Goal: Information Seeking & Learning: Check status

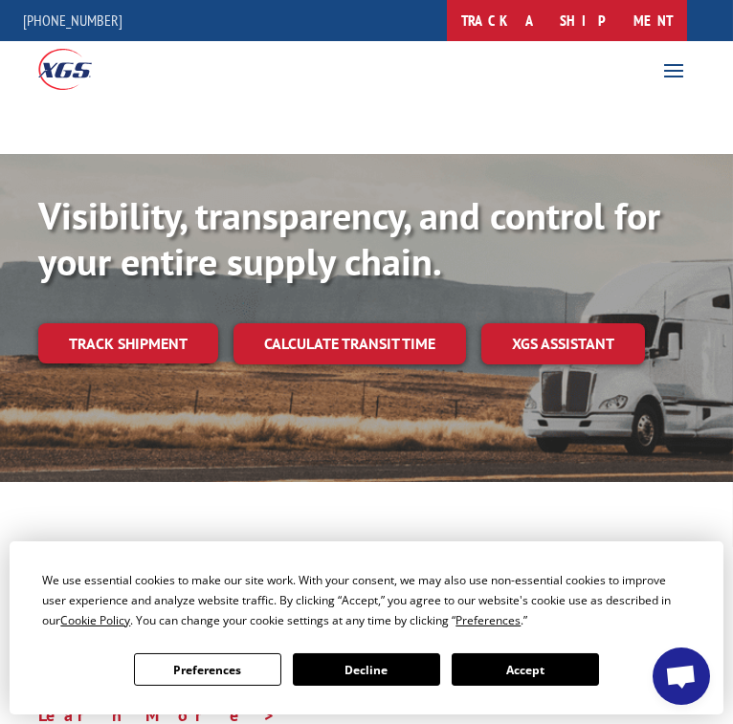
click at [447, 18] on link "track a shipment" at bounding box center [567, 20] width 240 height 41
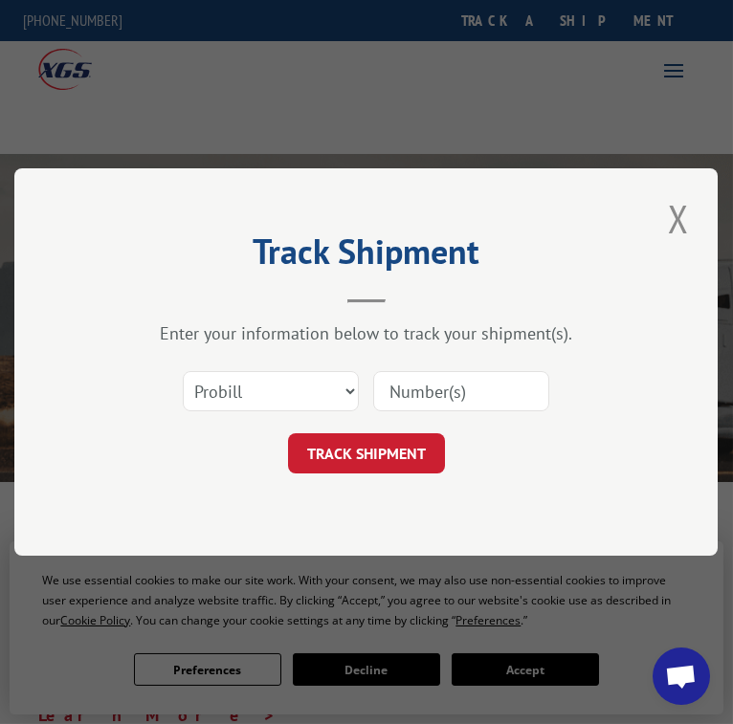
click at [407, 387] on input at bounding box center [461, 391] width 176 height 40
paste input "14367054"
click at [407, 387] on input "14367054" at bounding box center [461, 391] width 176 height 40
type input "14367054"
click at [403, 448] on button "TRACK SHIPMENT" at bounding box center [366, 453] width 157 height 40
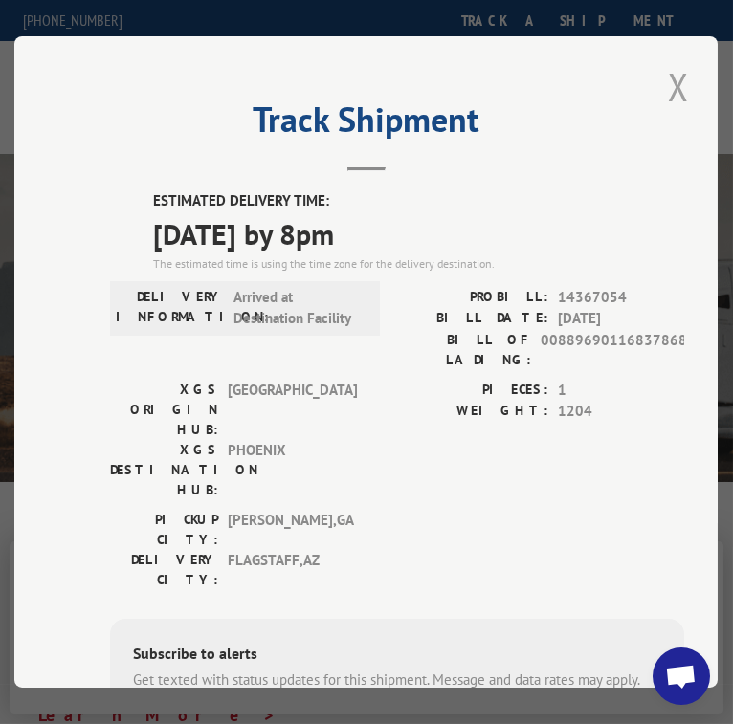
click at [671, 78] on button "Close modal" at bounding box center [678, 86] width 33 height 53
